Goal: Browse casually

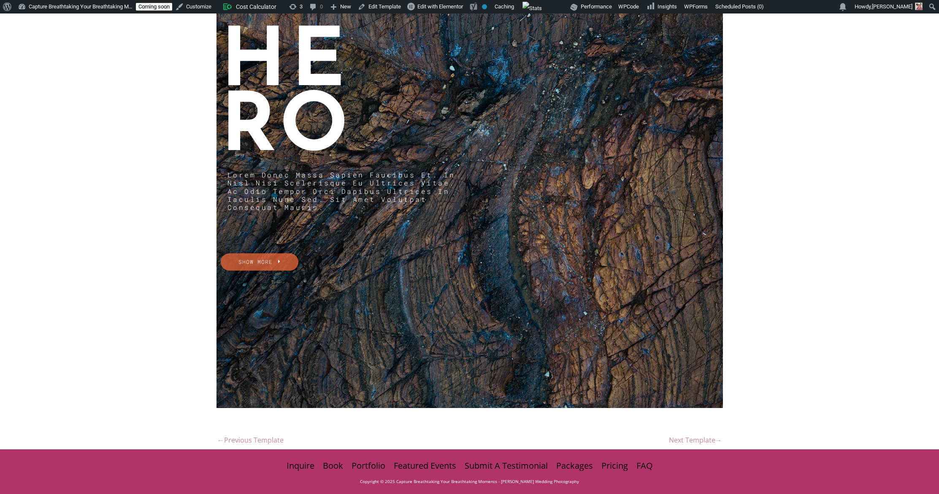
scroll to position [529, 0]
click at [670, 433] on link "Next Template →" at bounding box center [695, 441] width 53 height 16
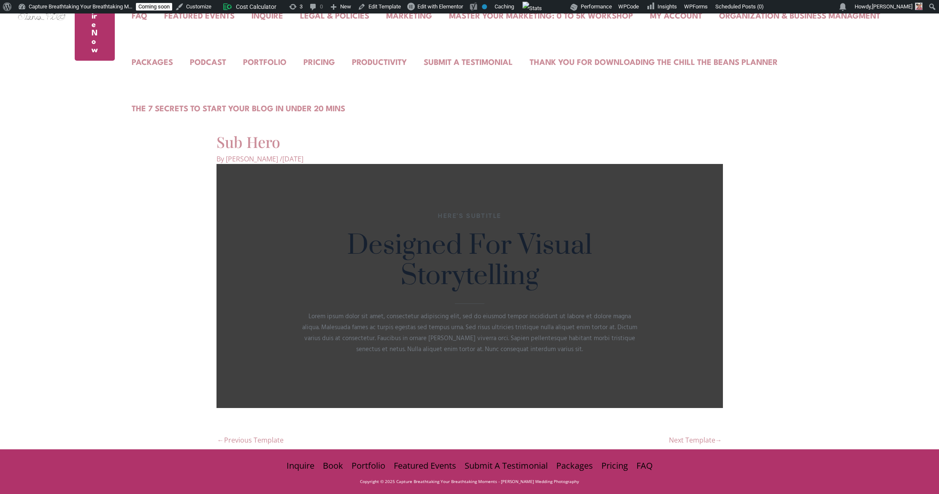
scroll to position [211, 0]
click at [470, 187] on div at bounding box center [469, 286] width 506 height 244
click at [712, 436] on link "Next Template →" at bounding box center [695, 441] width 53 height 16
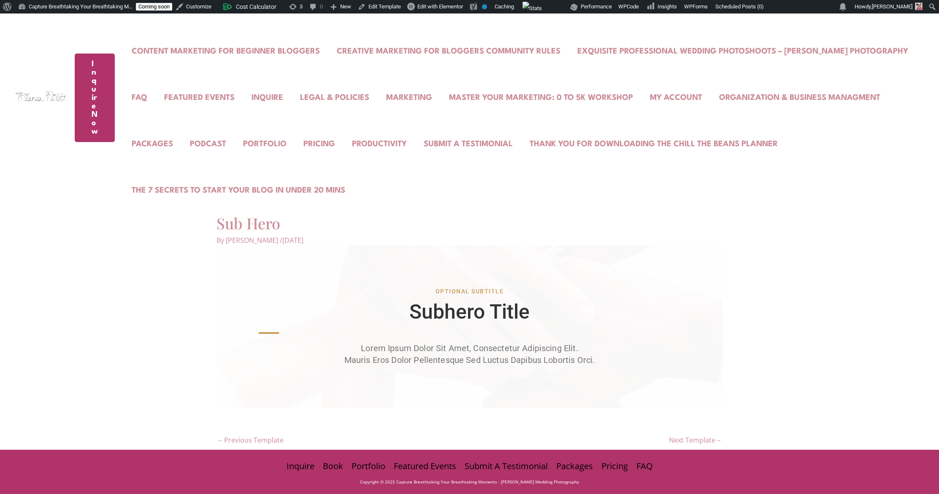
scroll to position [55, 0]
